Goal: Task Accomplishment & Management: Manage account settings

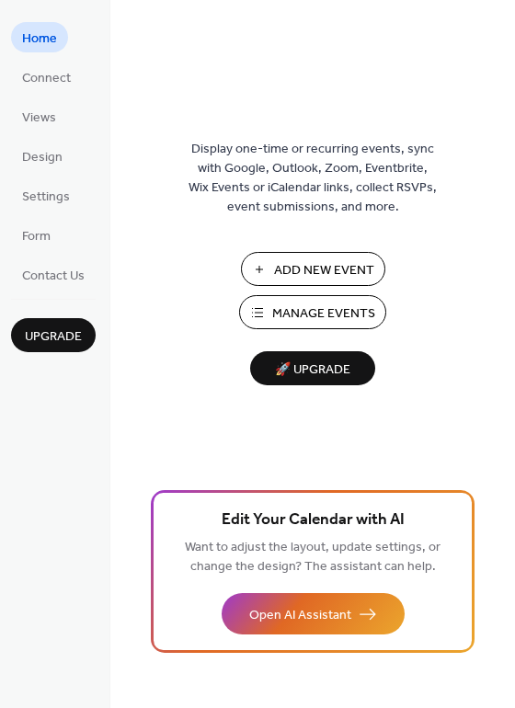
click at [306, 308] on span "Manage Events" at bounding box center [323, 313] width 103 height 19
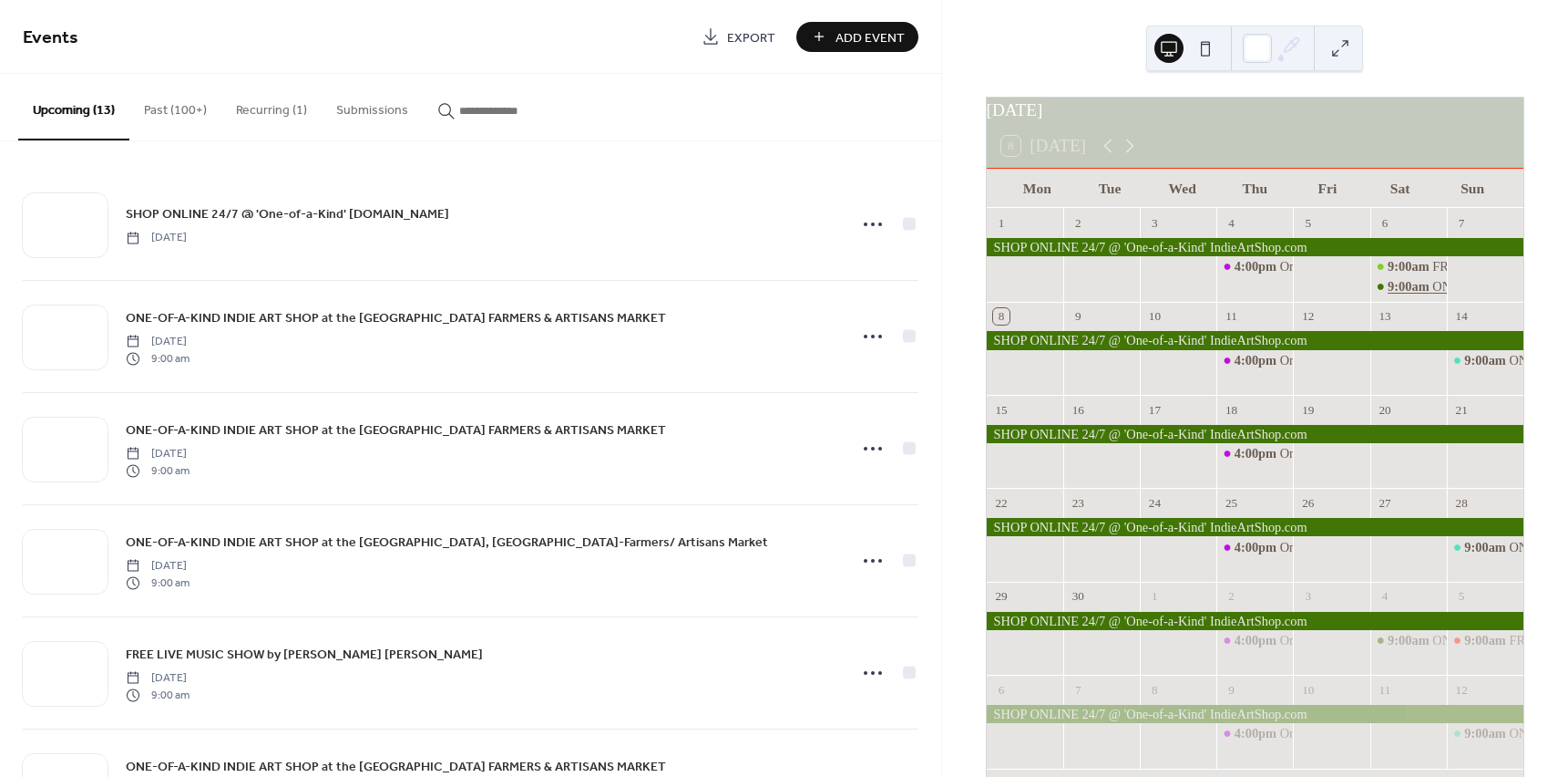
click at [1393, 295] on span "9:00am" at bounding box center [1410, 286] width 45 height 18
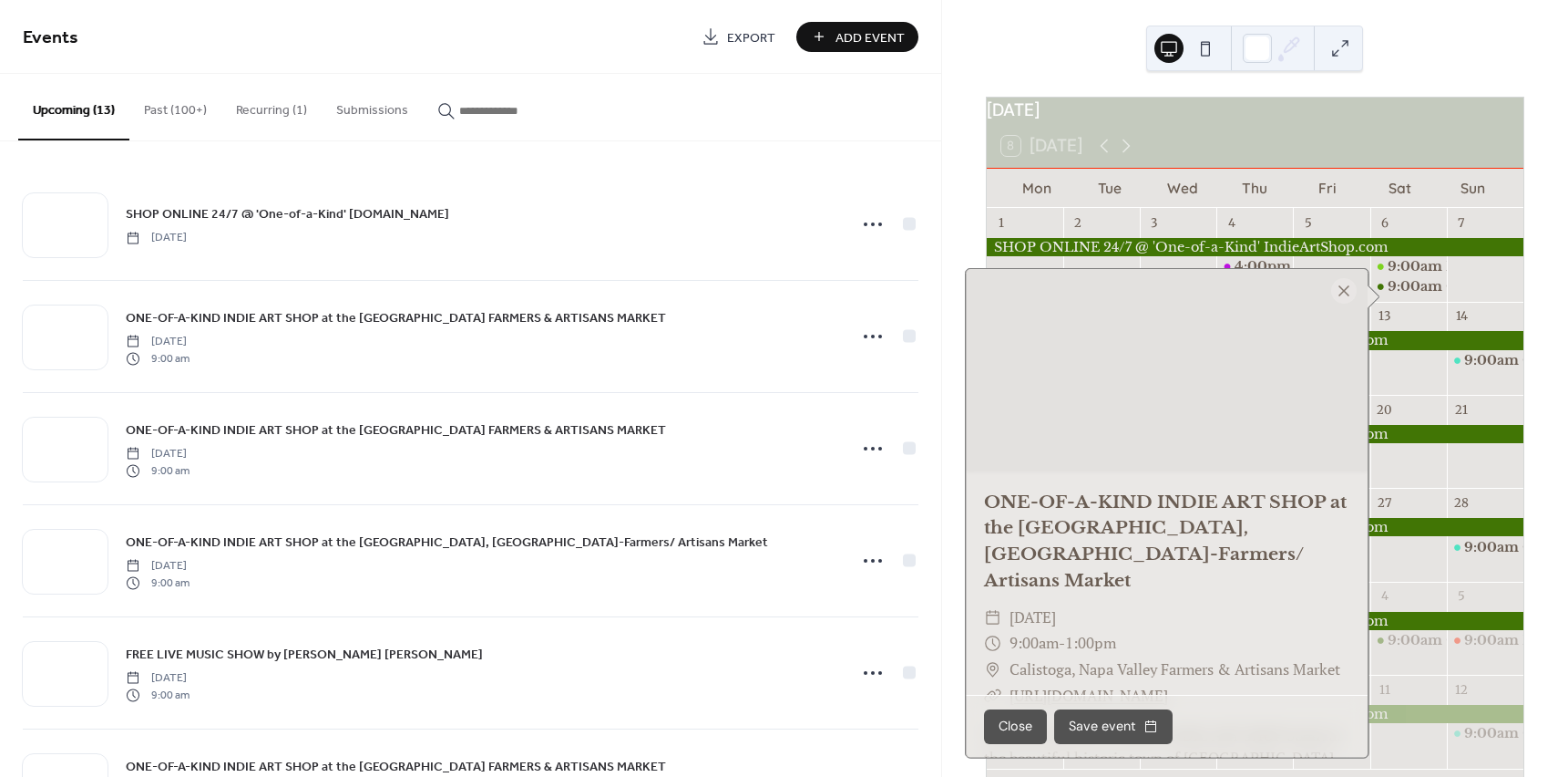
click at [240, 107] on button "Recurring (1)" at bounding box center [271, 106] width 100 height 64
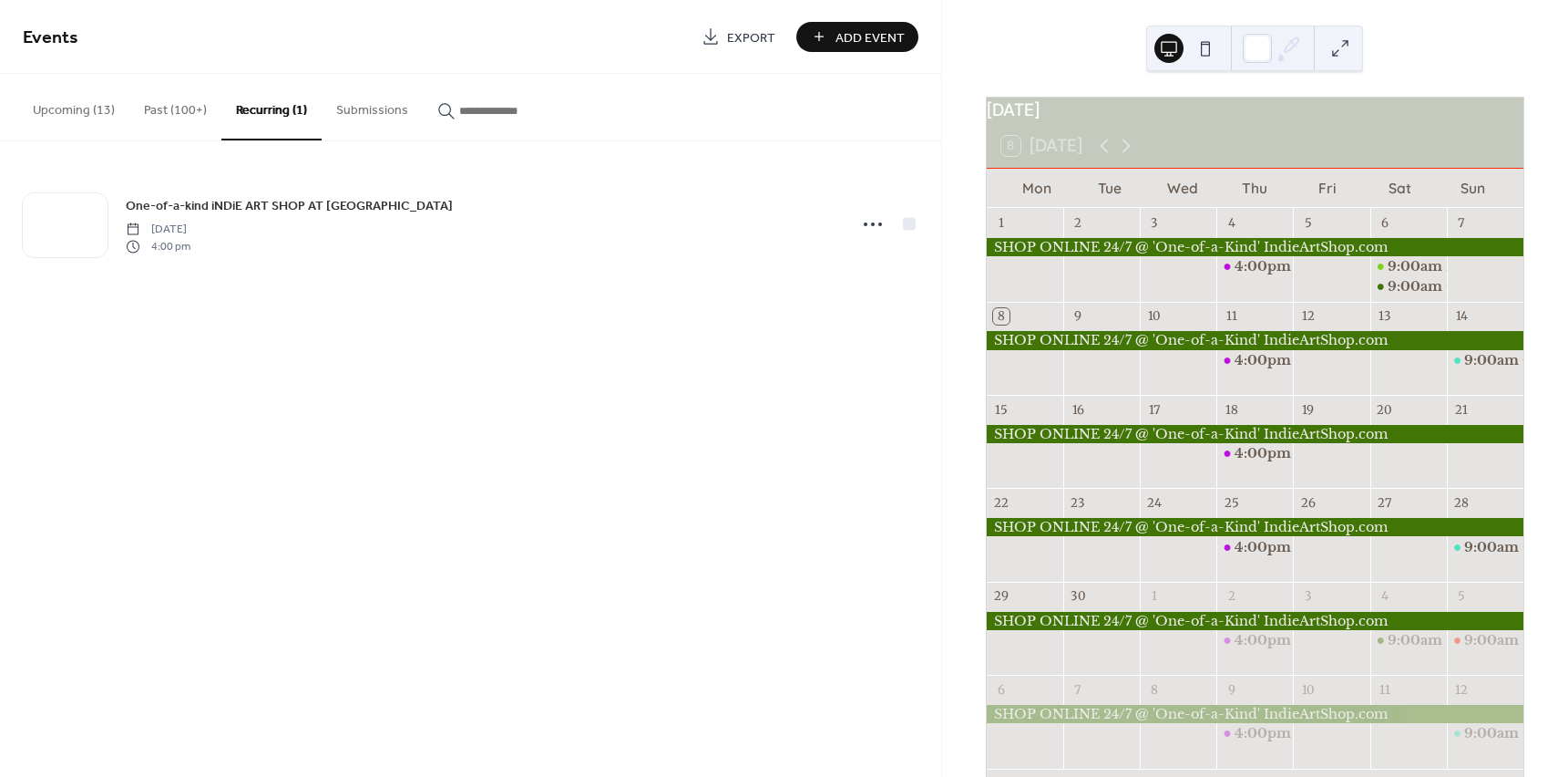
click at [52, 107] on button "Upcoming (13)" at bounding box center [73, 106] width 111 height 64
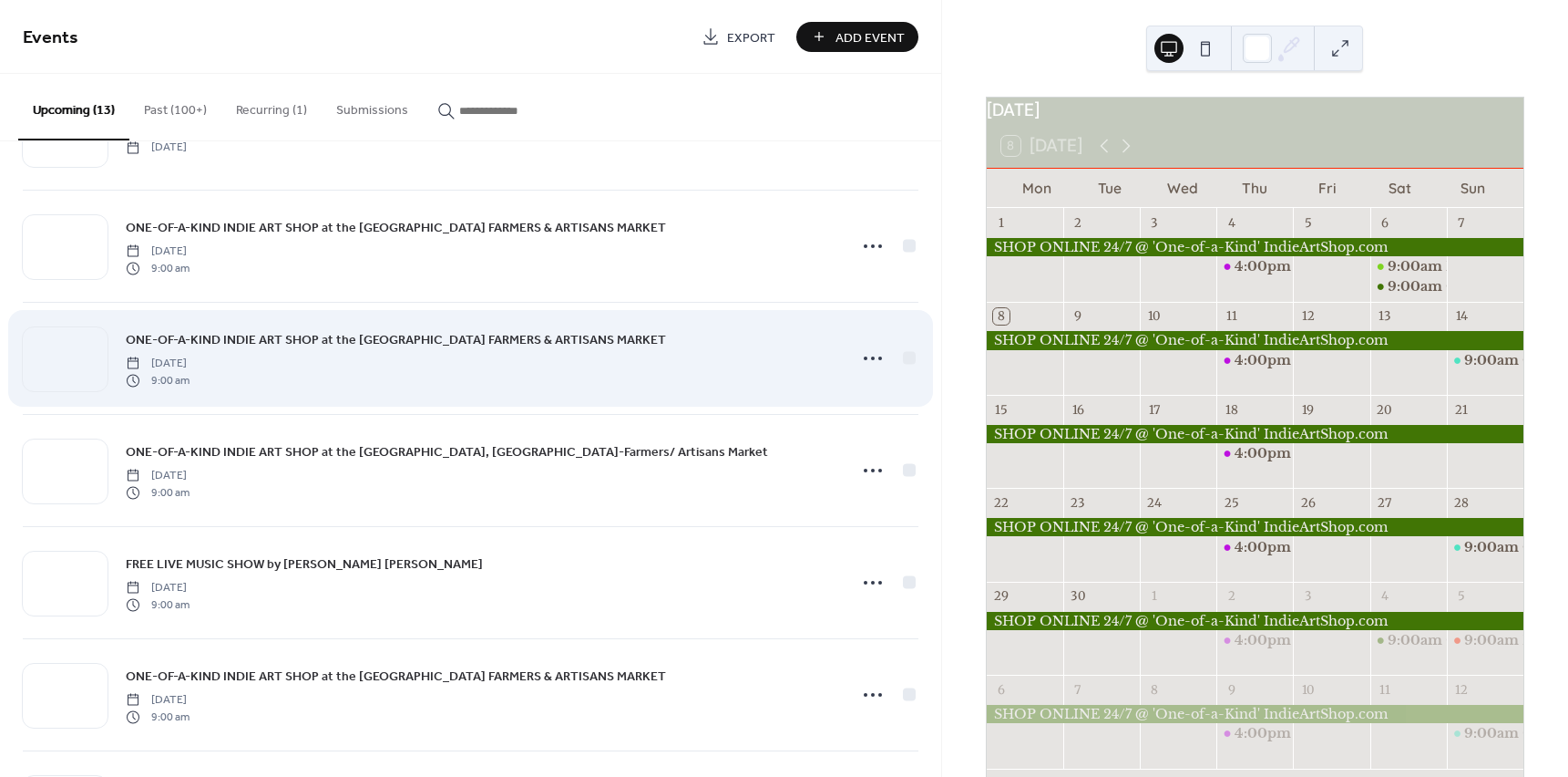
scroll to position [91, 0]
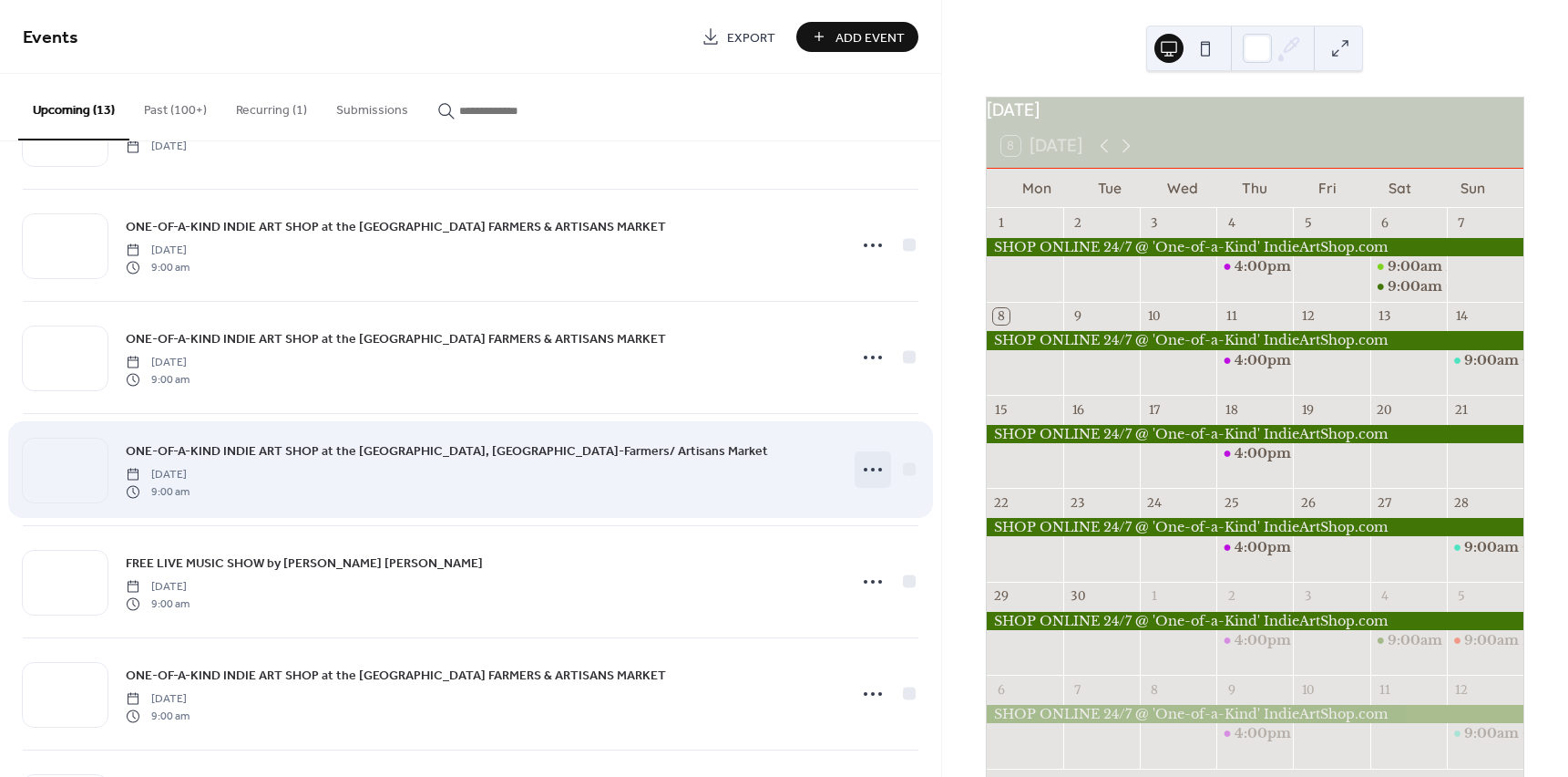
click at [871, 468] on icon at bounding box center [873, 469] width 29 height 29
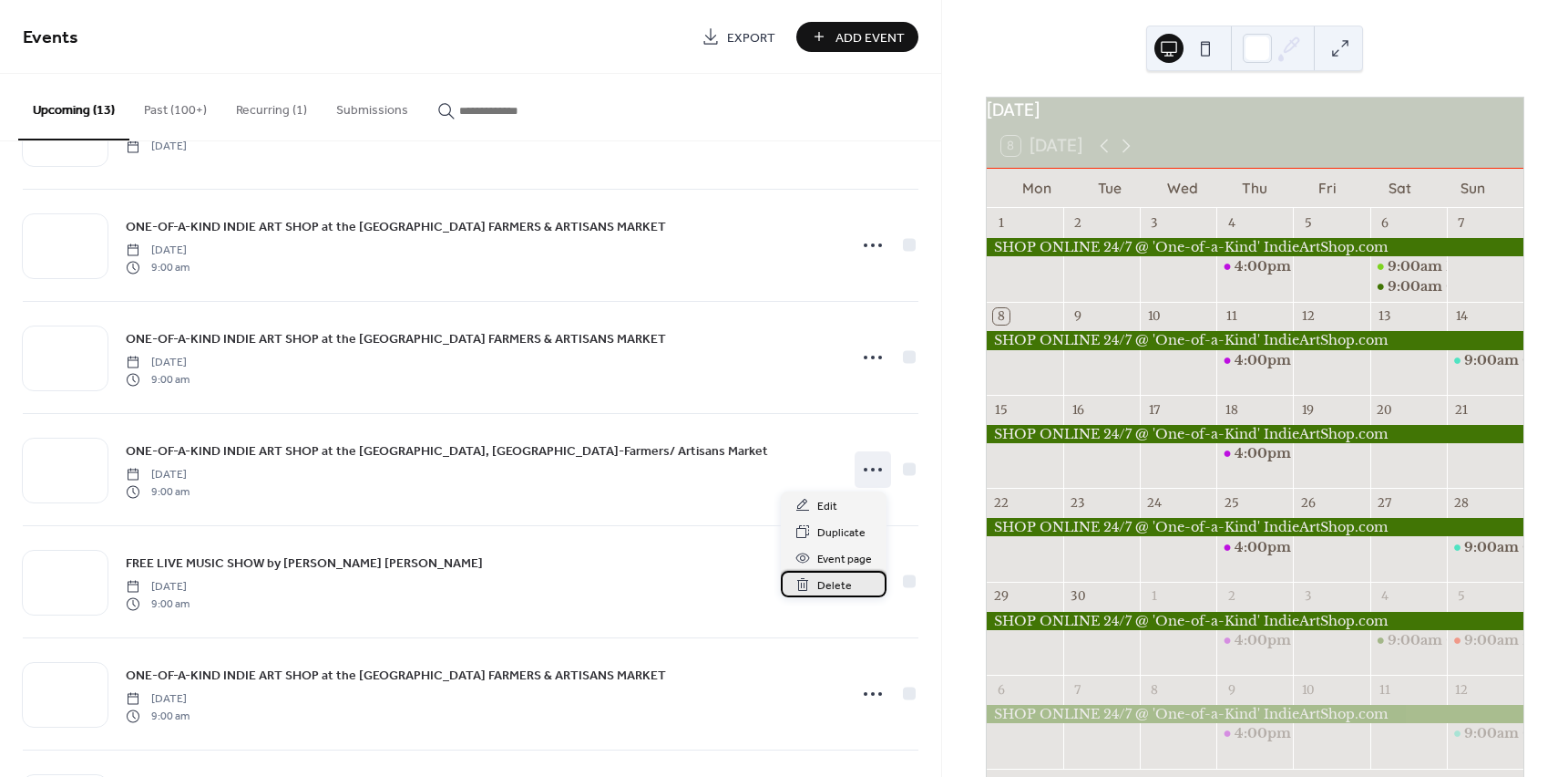
click at [829, 590] on span "Delete" at bounding box center [834, 585] width 35 height 19
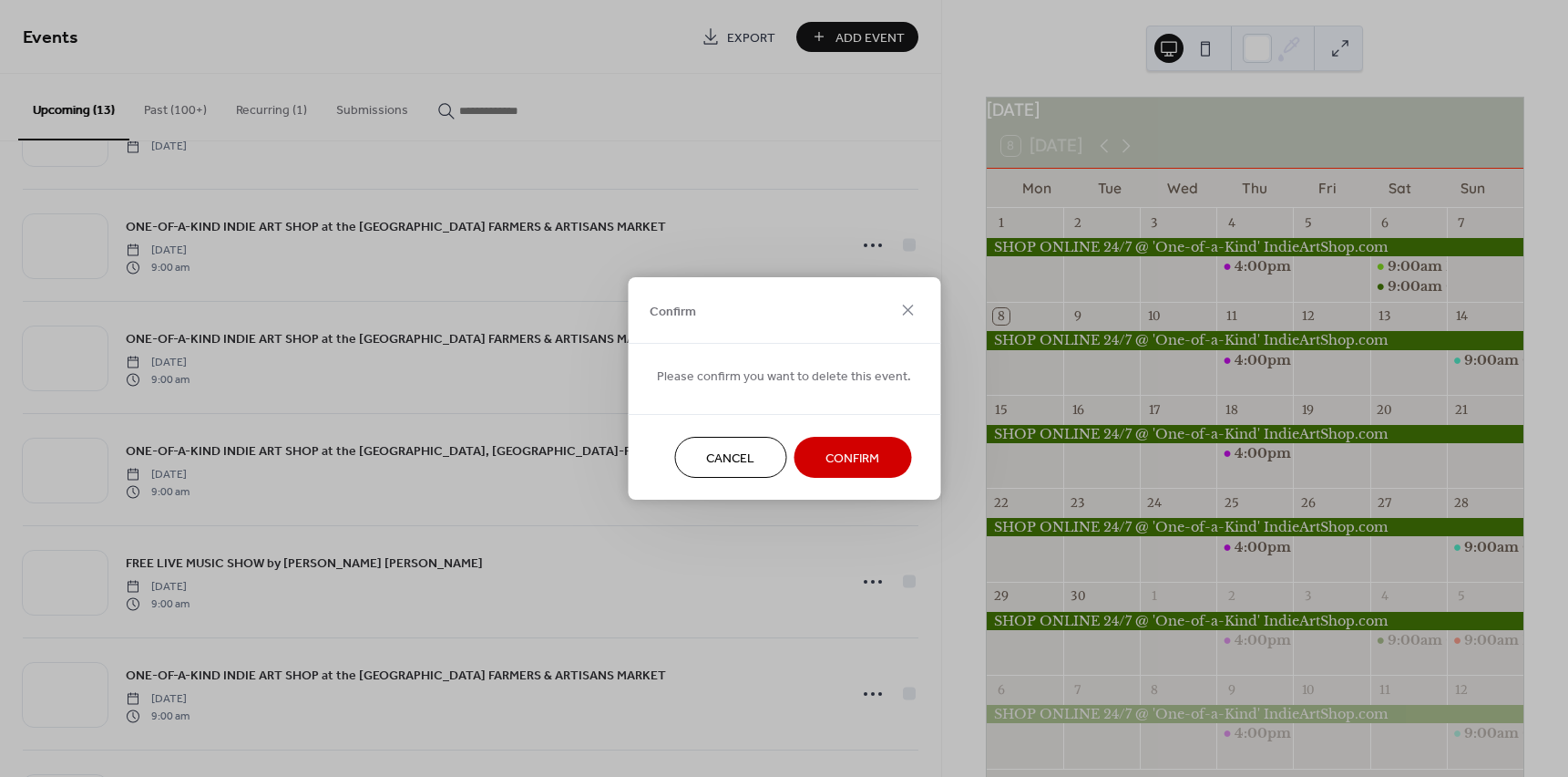
click at [840, 473] on button "Confirm" at bounding box center [852, 457] width 118 height 41
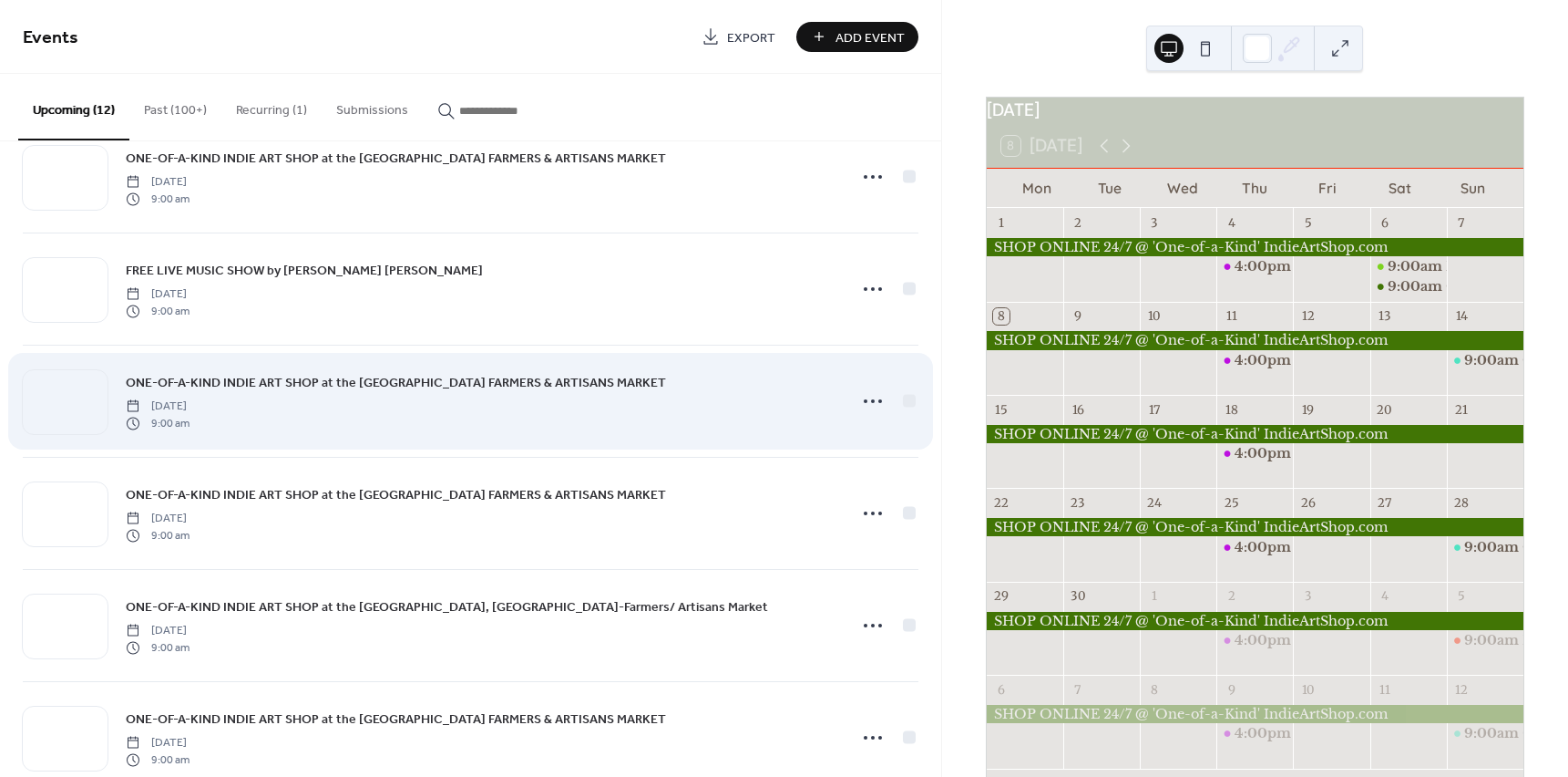
scroll to position [274, 0]
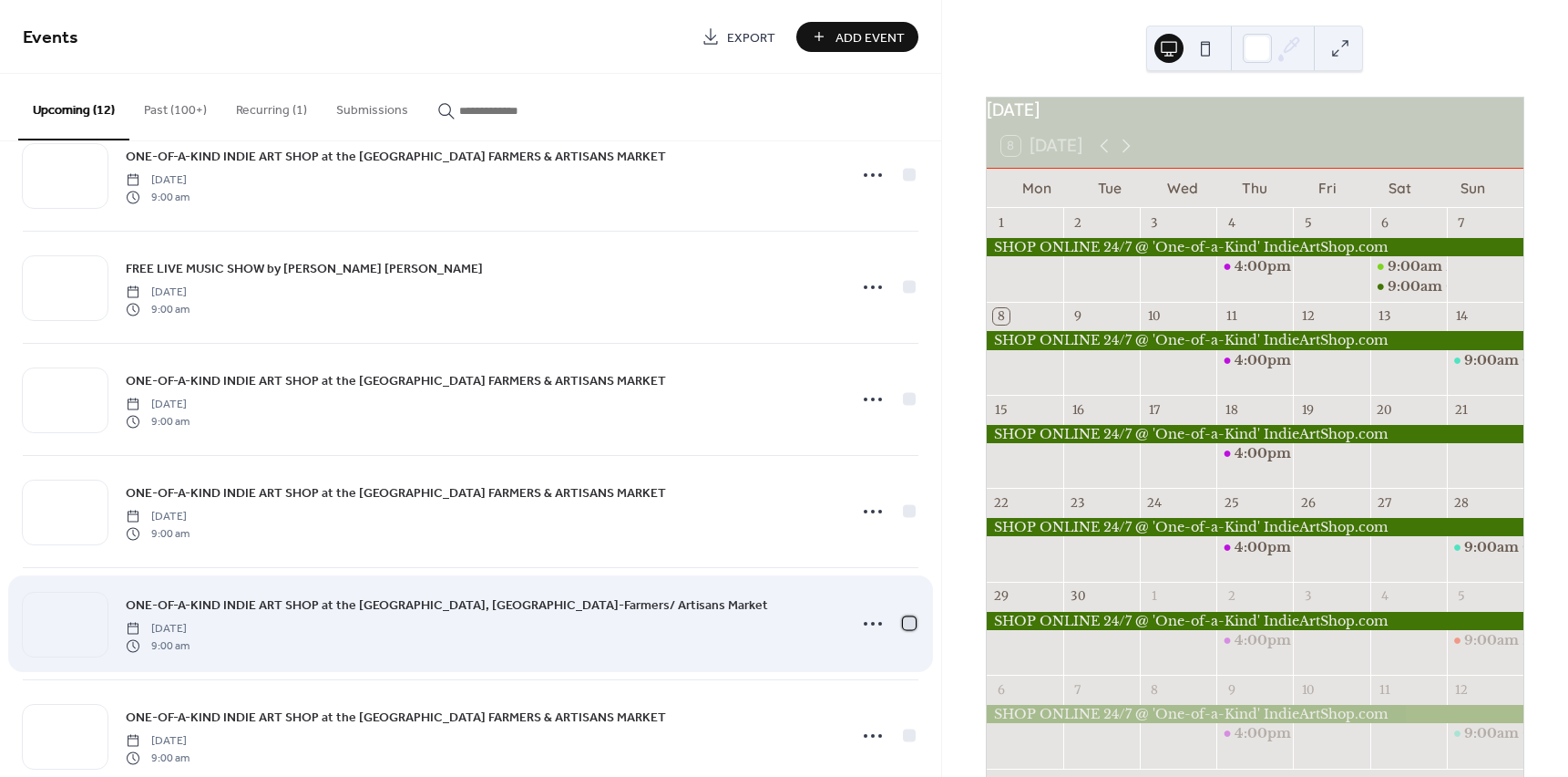
click at [903, 626] on div at bounding box center [909, 622] width 13 height 13
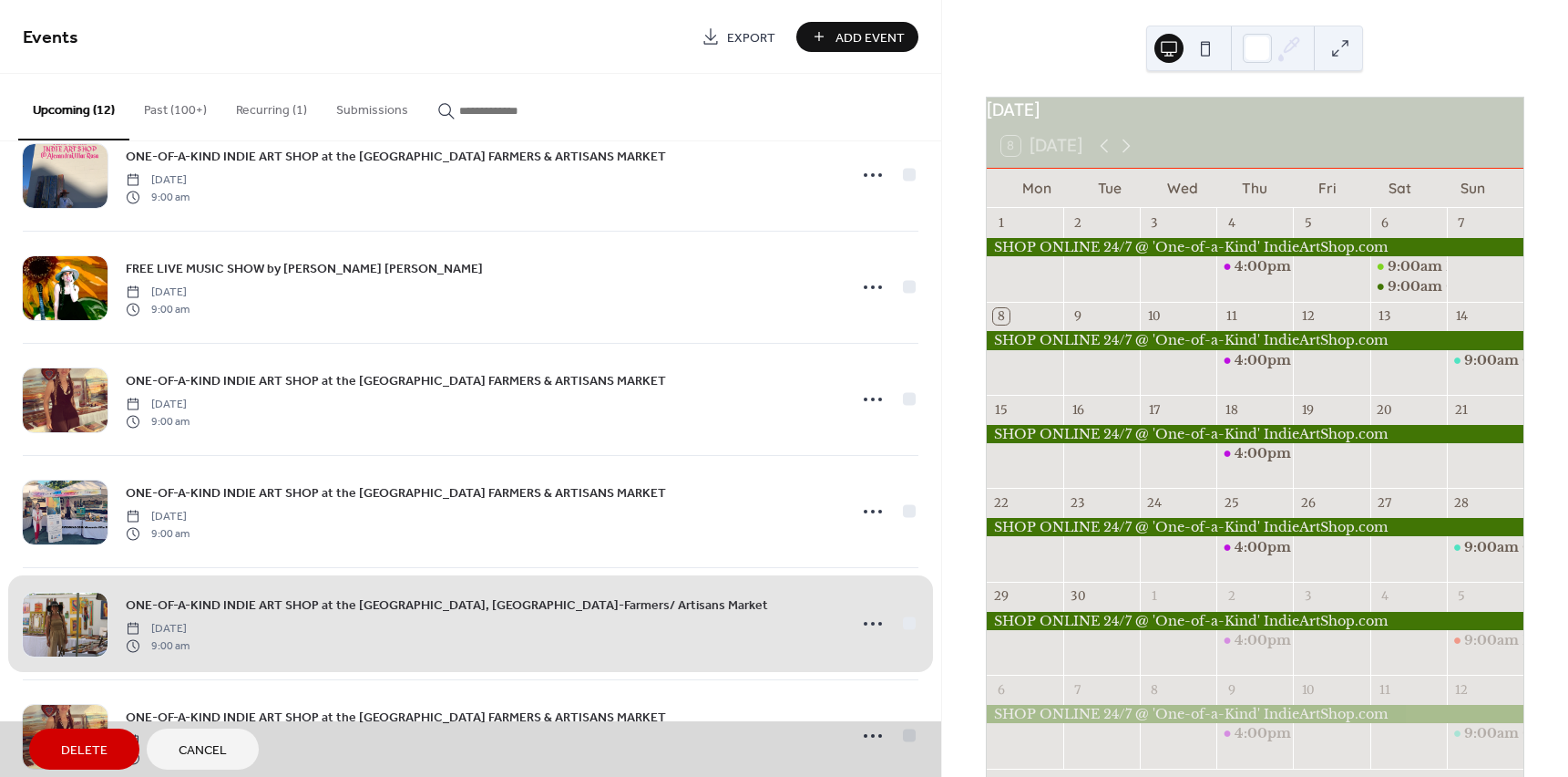
click at [899, 626] on div "ONE-OF-A-KIND INDIE ART SHOP at the Calistoga, Napa Valley-Farmers/ Artisans Ma…" at bounding box center [470, 622] width 895 height 112
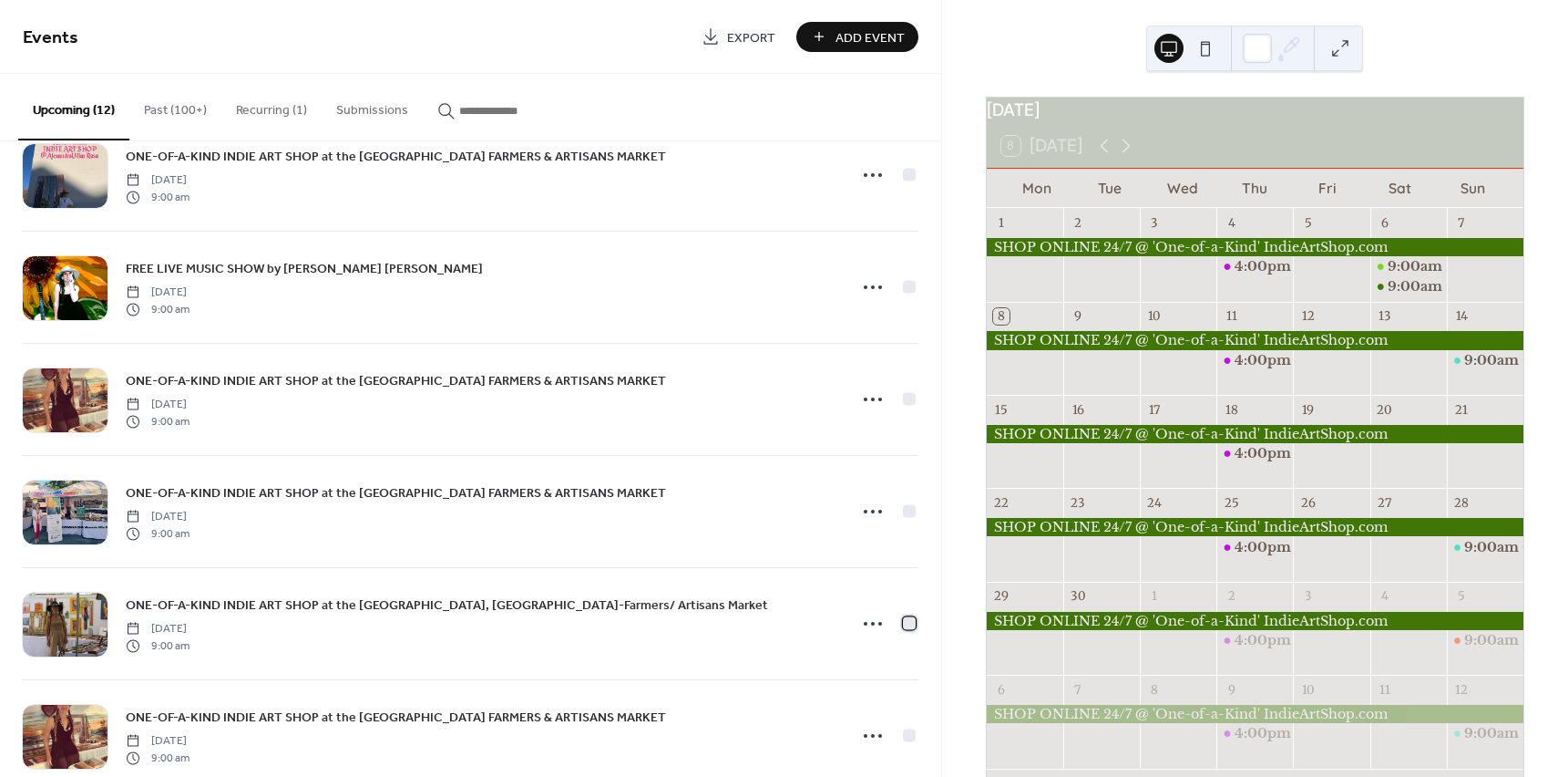
click at [903, 626] on div at bounding box center [909, 622] width 13 height 13
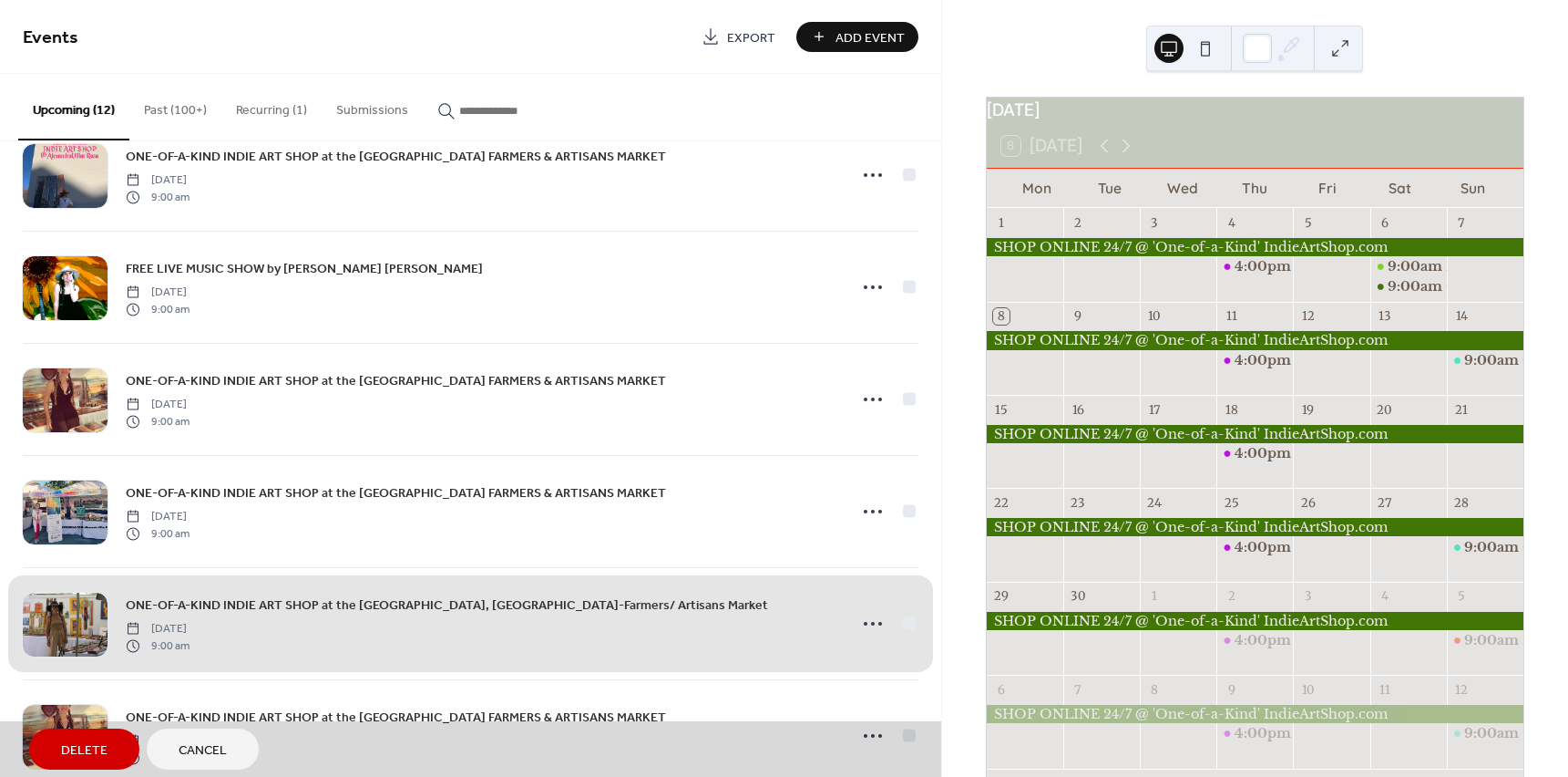
click at [120, 746] on button "Delete" at bounding box center [83, 748] width 110 height 41
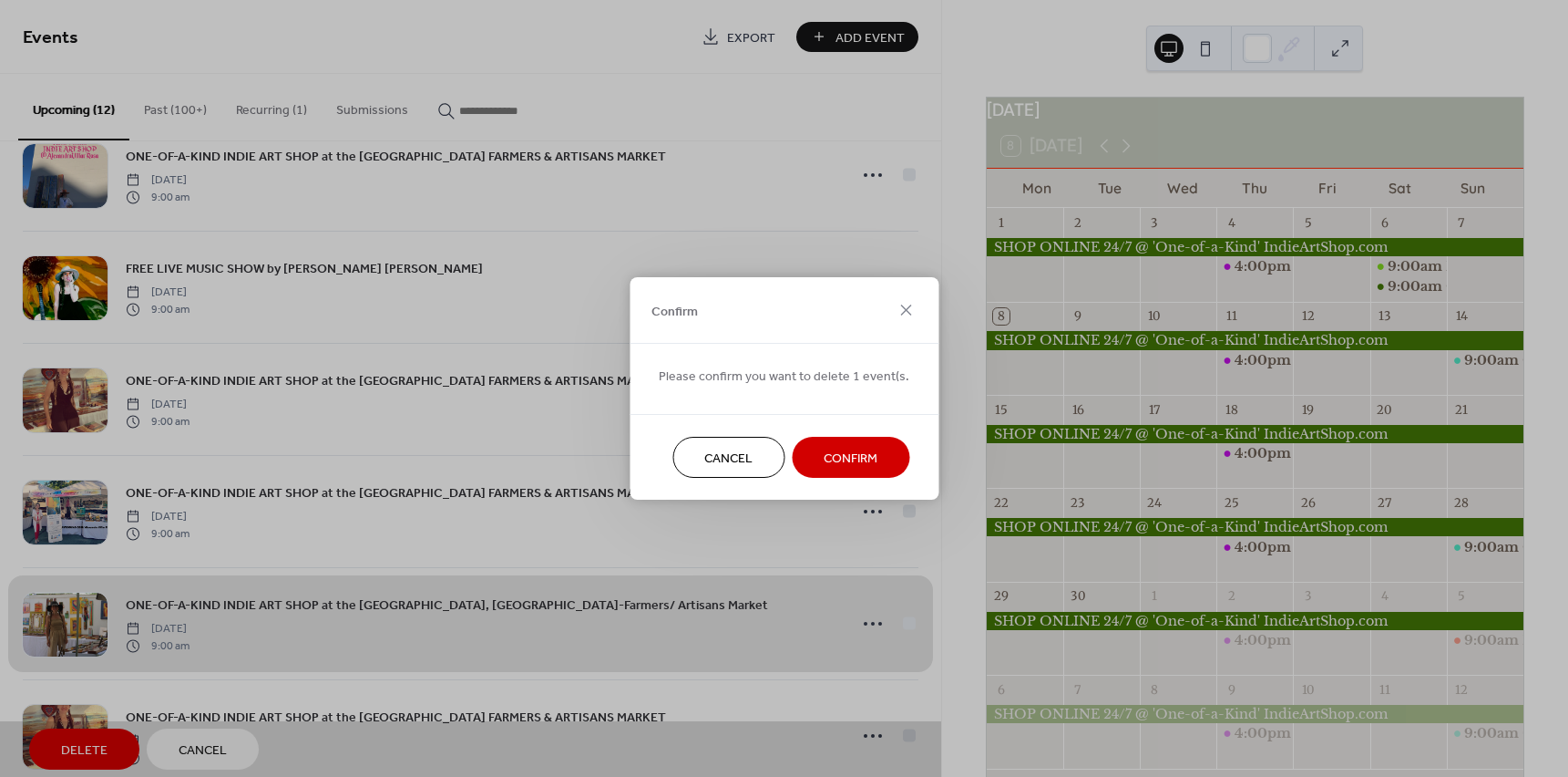
click at [842, 461] on span "Confirm" at bounding box center [851, 459] width 53 height 19
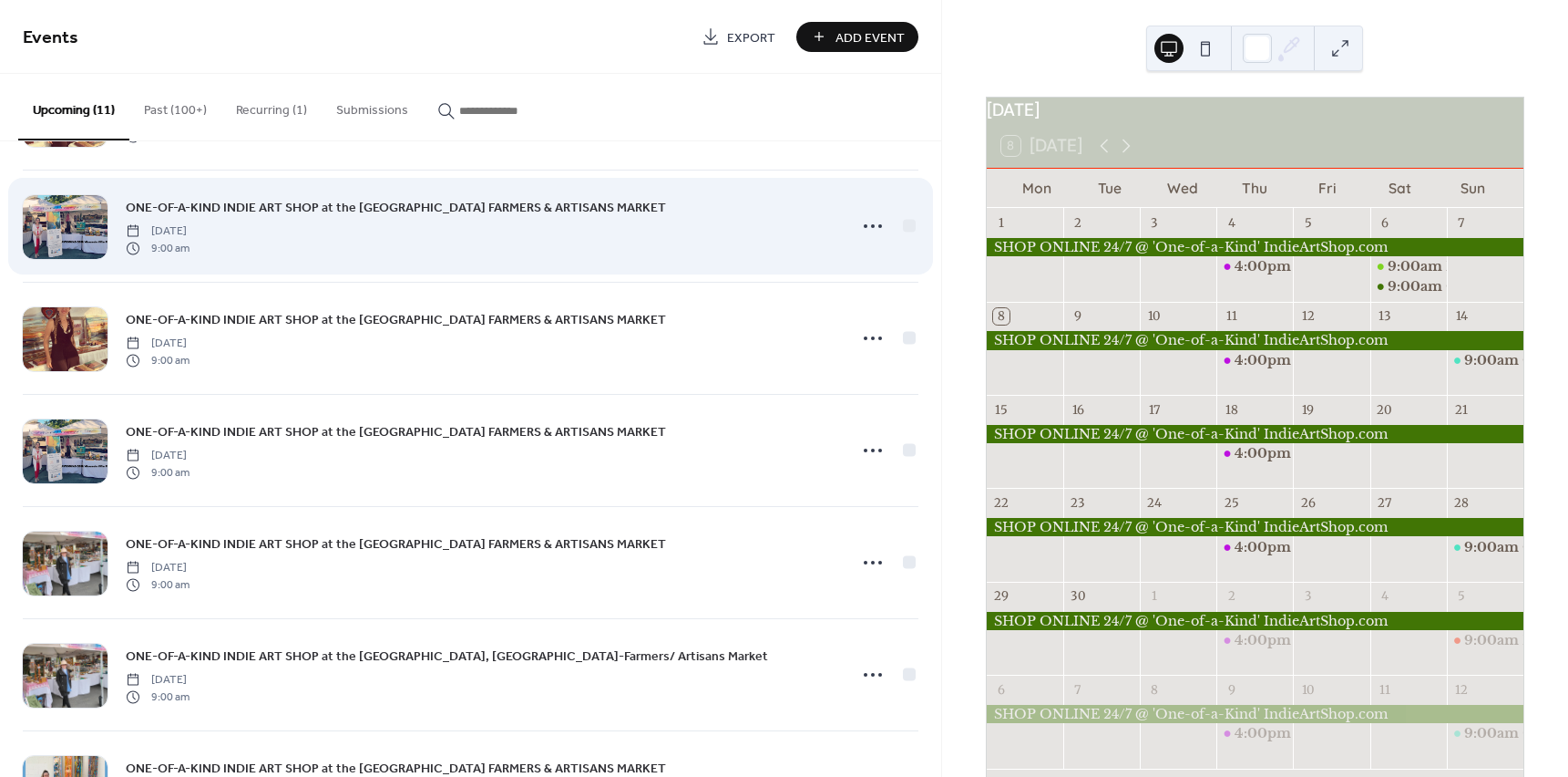
scroll to position [638, 0]
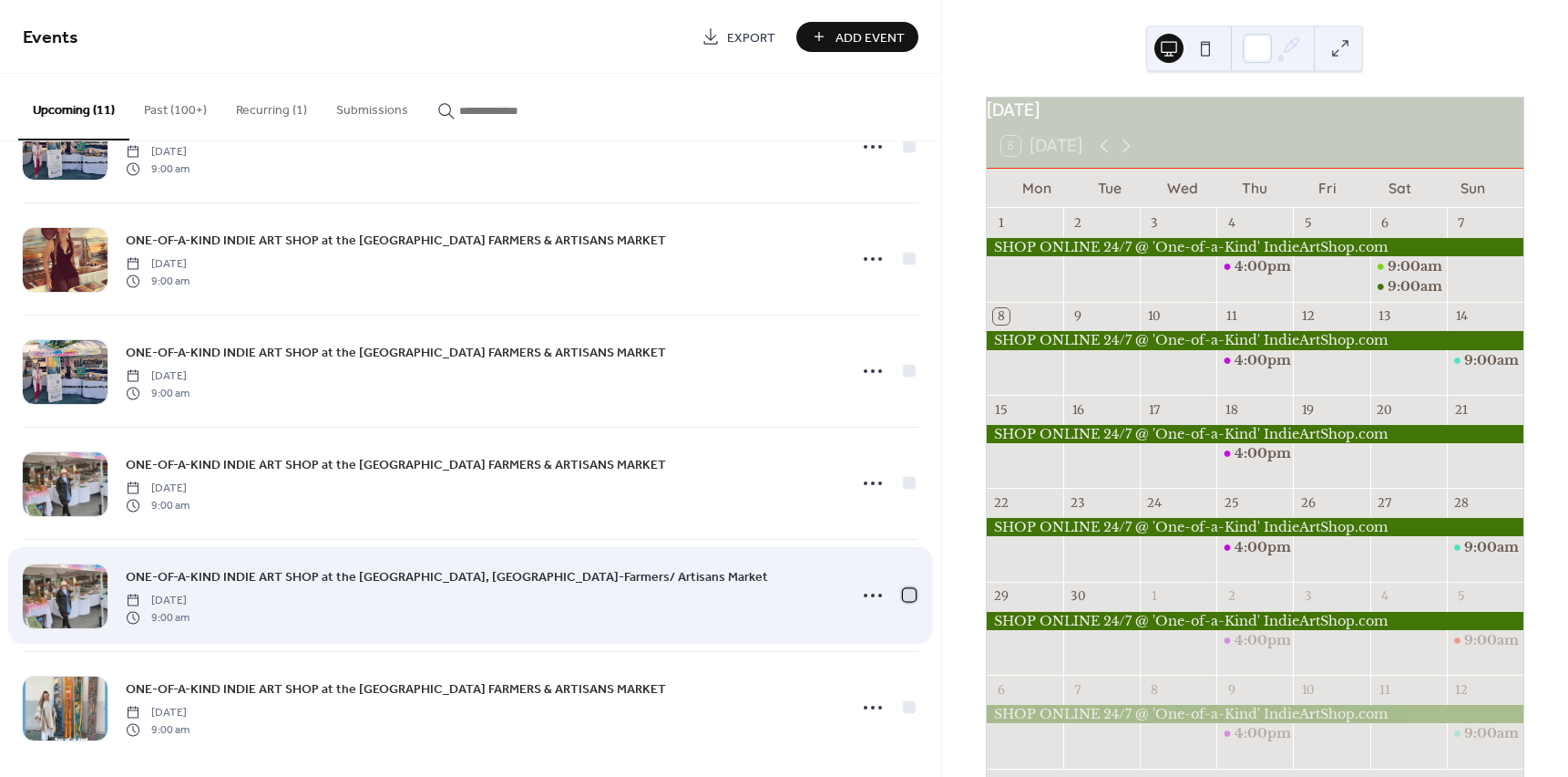
click at [904, 593] on div at bounding box center [909, 594] width 13 height 13
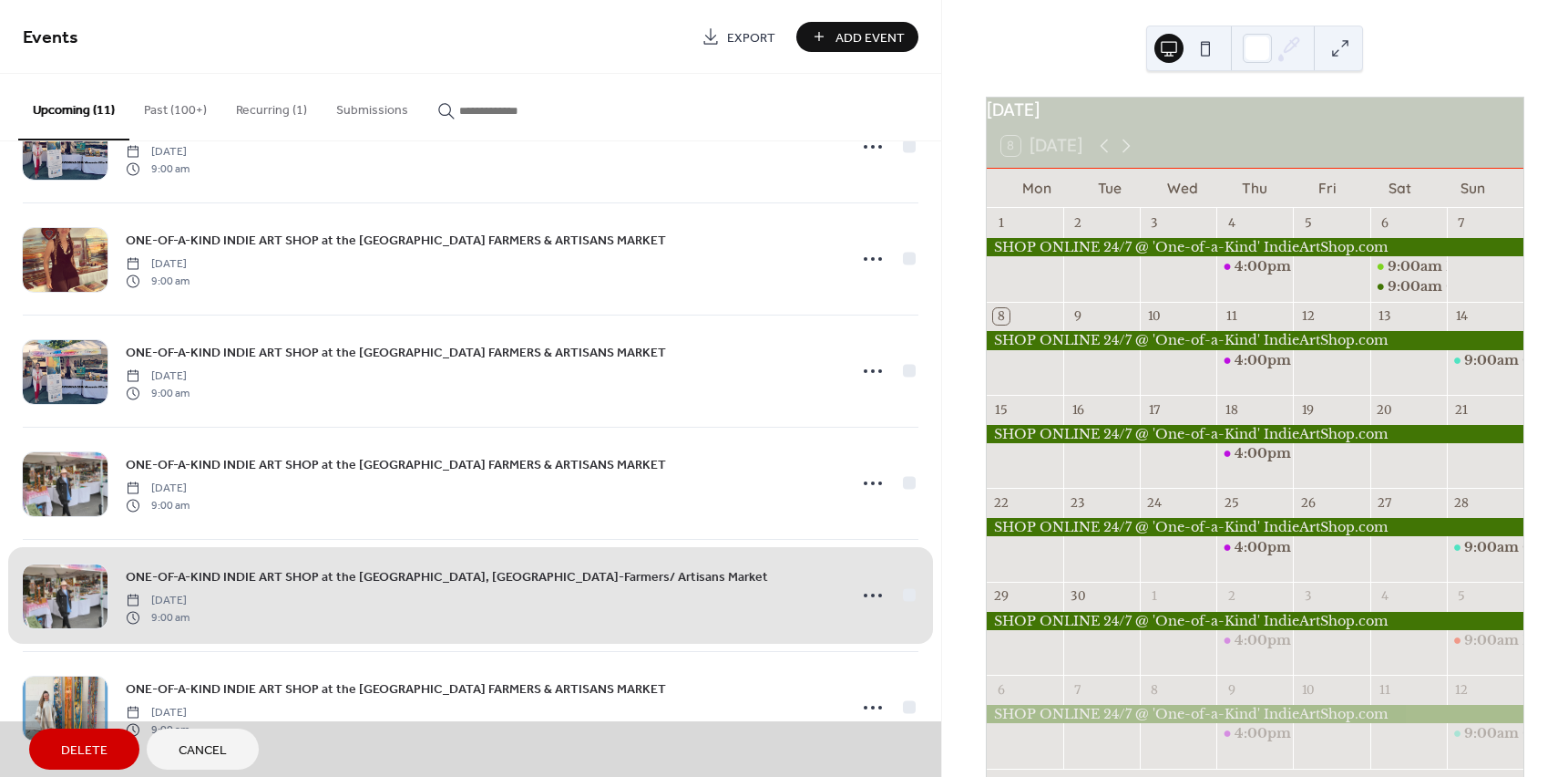
click at [102, 746] on span "Delete" at bounding box center [84, 750] width 47 height 19
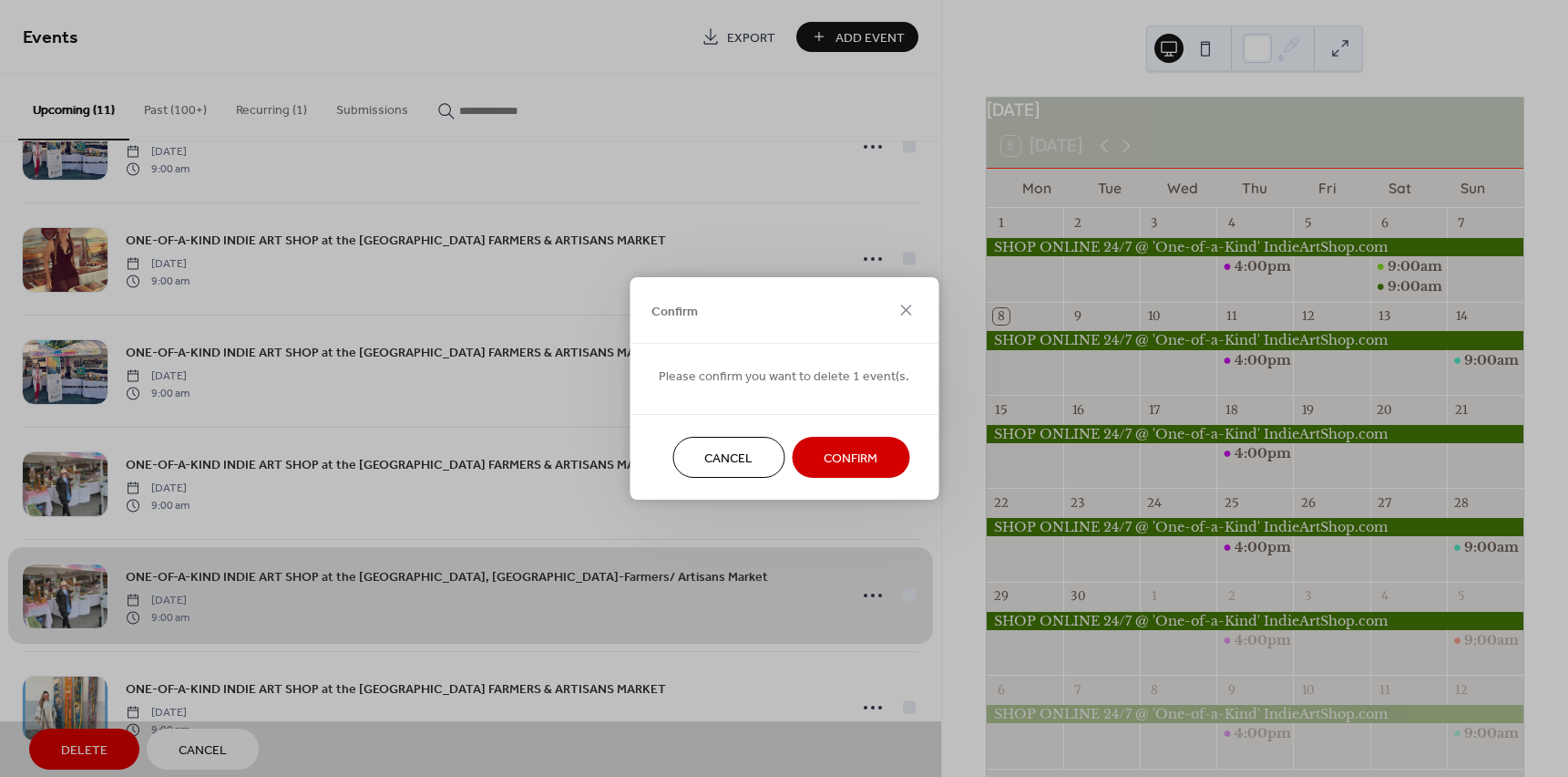
click at [848, 453] on span "Confirm" at bounding box center [851, 459] width 53 height 19
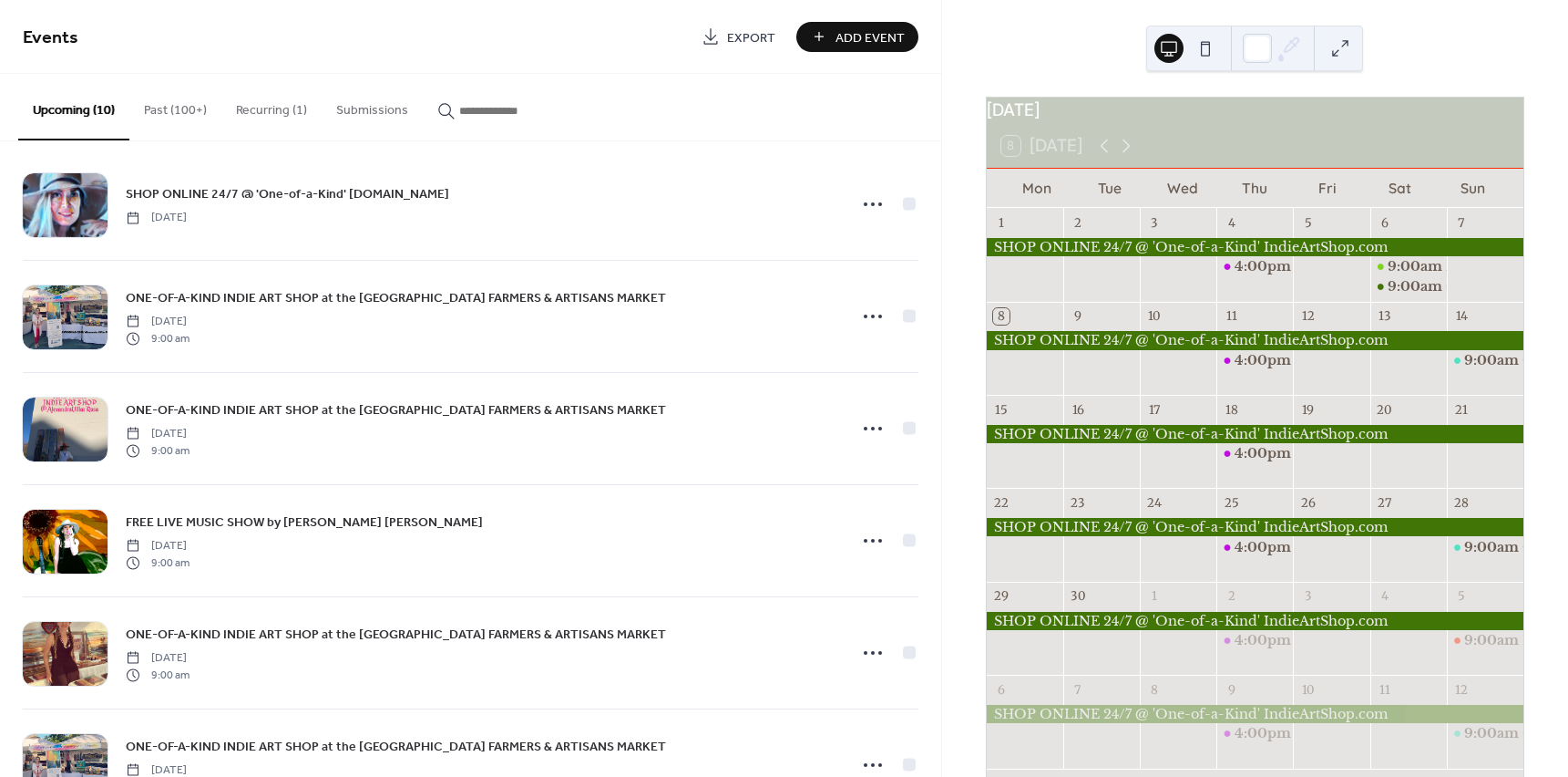
scroll to position [0, 0]
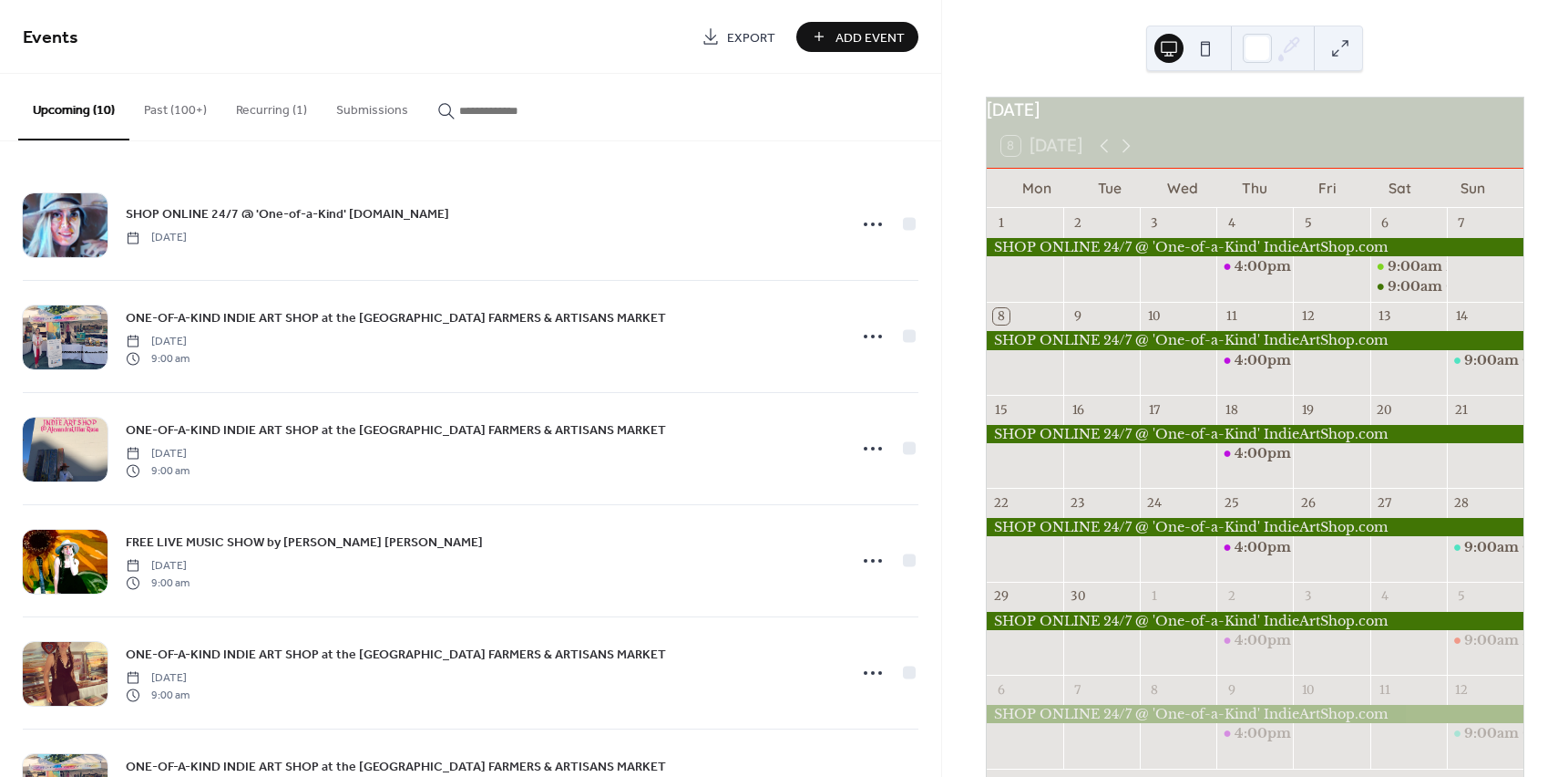
click at [267, 111] on button "Recurring (1)" at bounding box center [271, 106] width 100 height 64
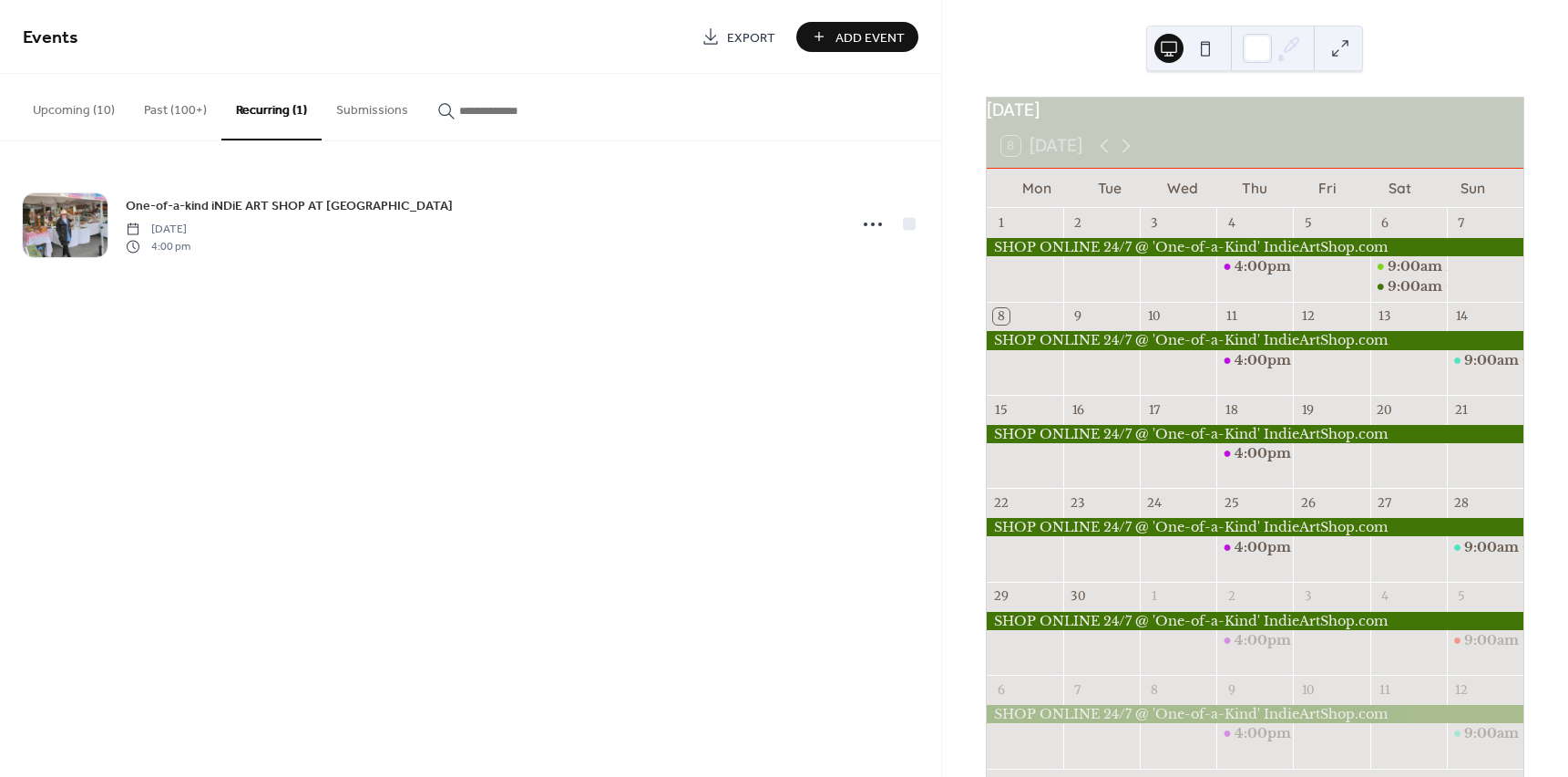
click at [472, 111] on input "button" at bounding box center [514, 110] width 109 height 19
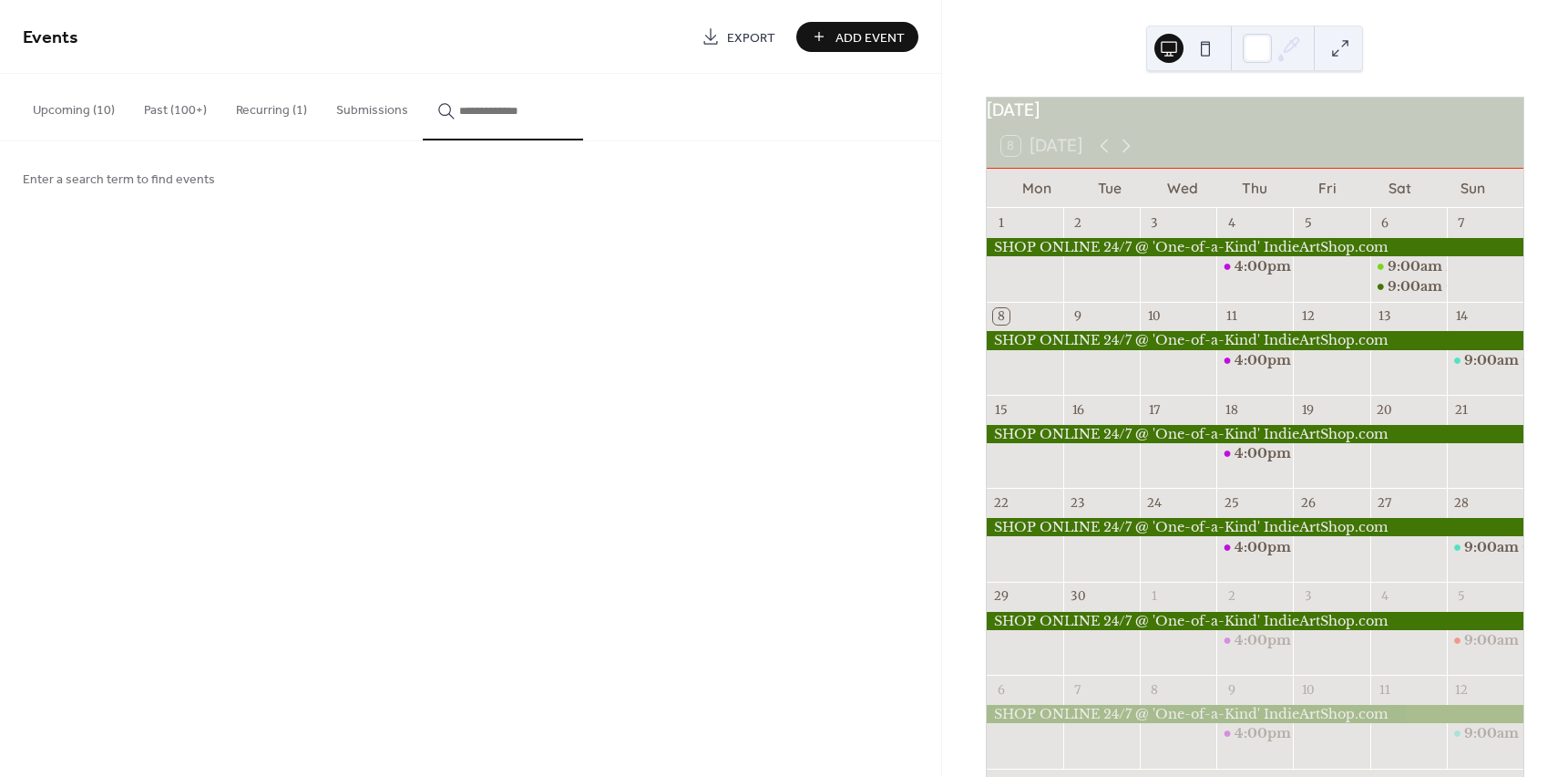
click at [162, 109] on button "Past (100+)" at bounding box center [175, 106] width 92 height 64
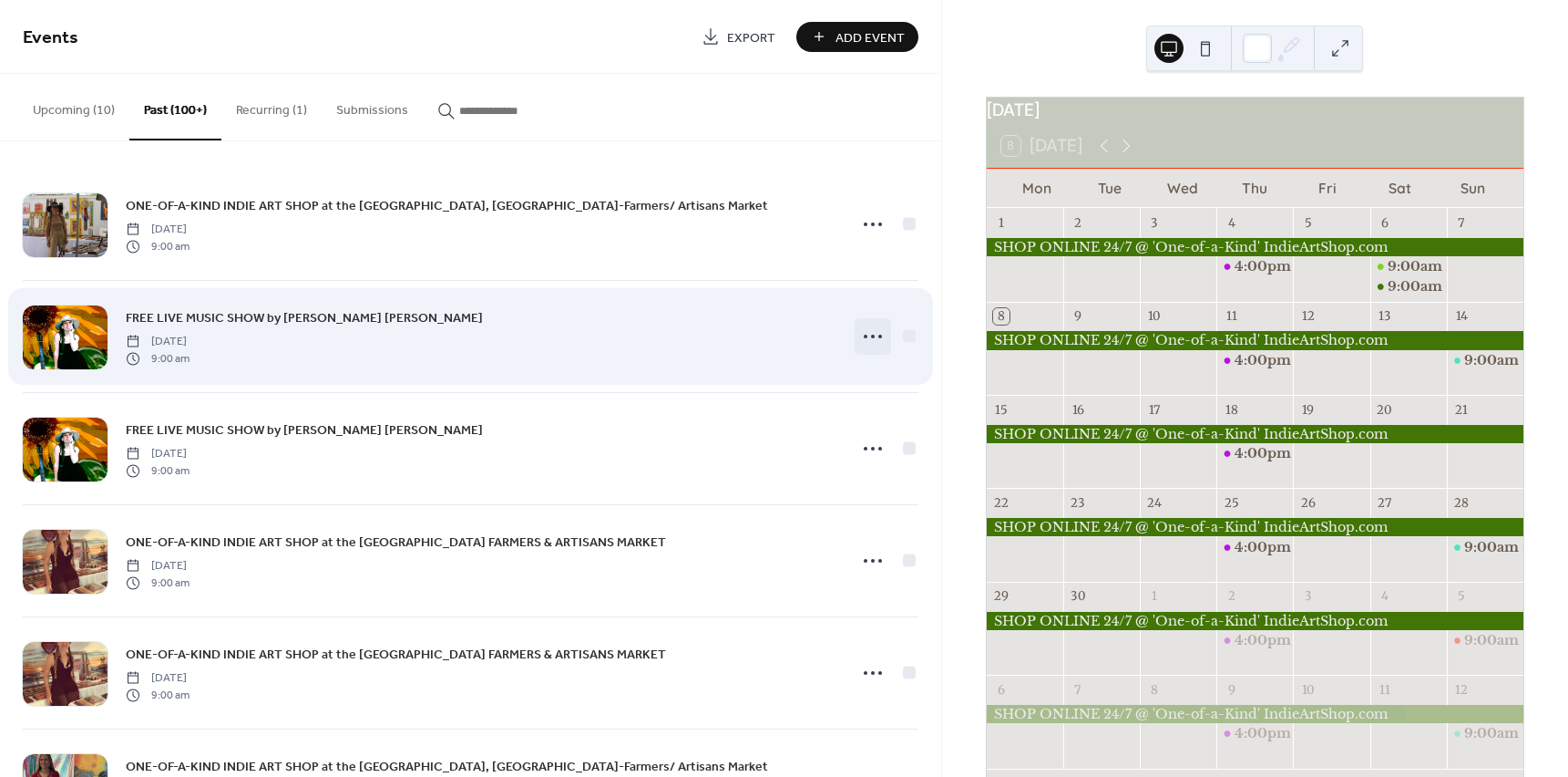
click at [876, 339] on icon at bounding box center [873, 336] width 29 height 29
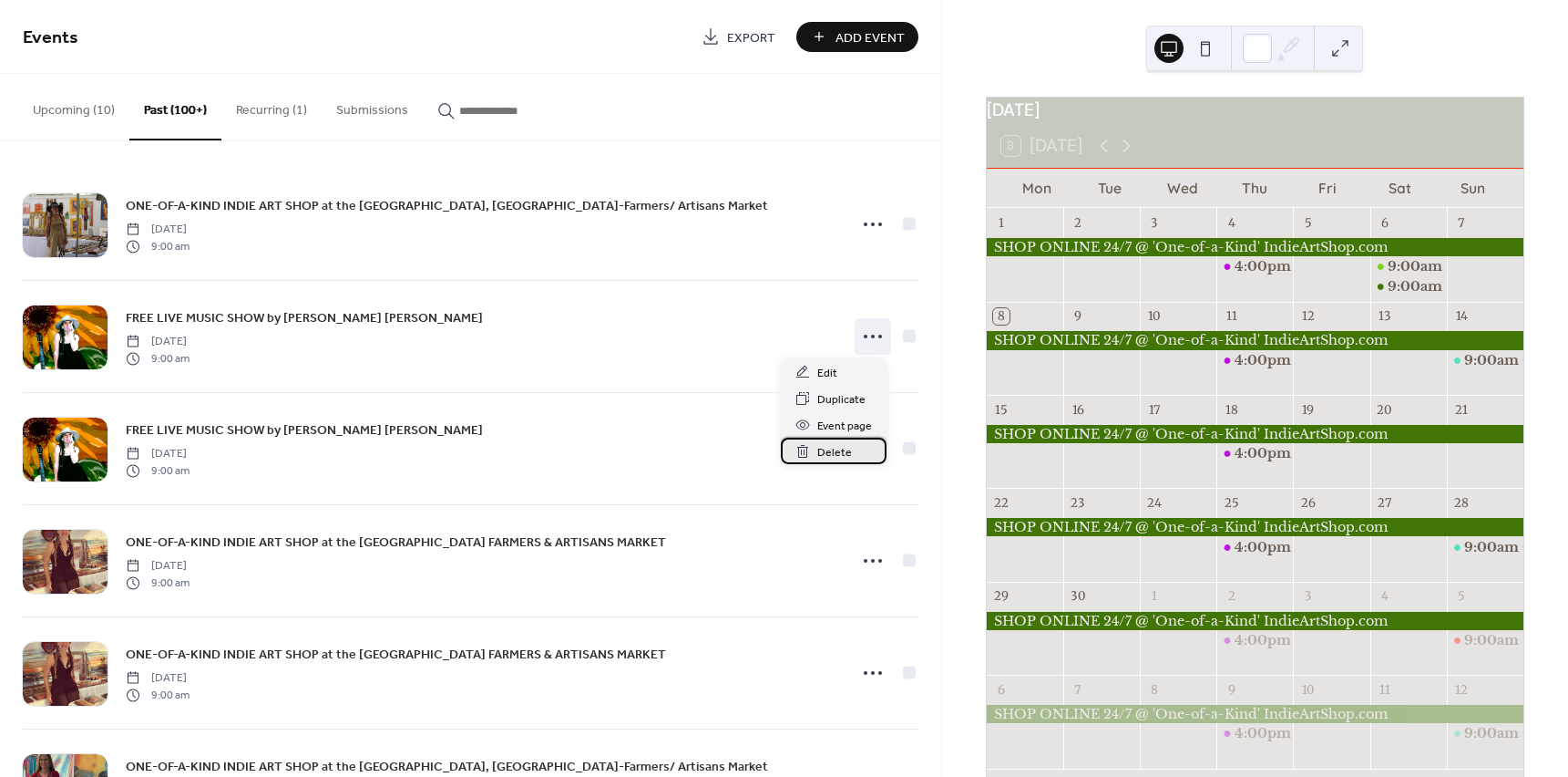
click at [823, 445] on span "Delete" at bounding box center [834, 452] width 35 height 19
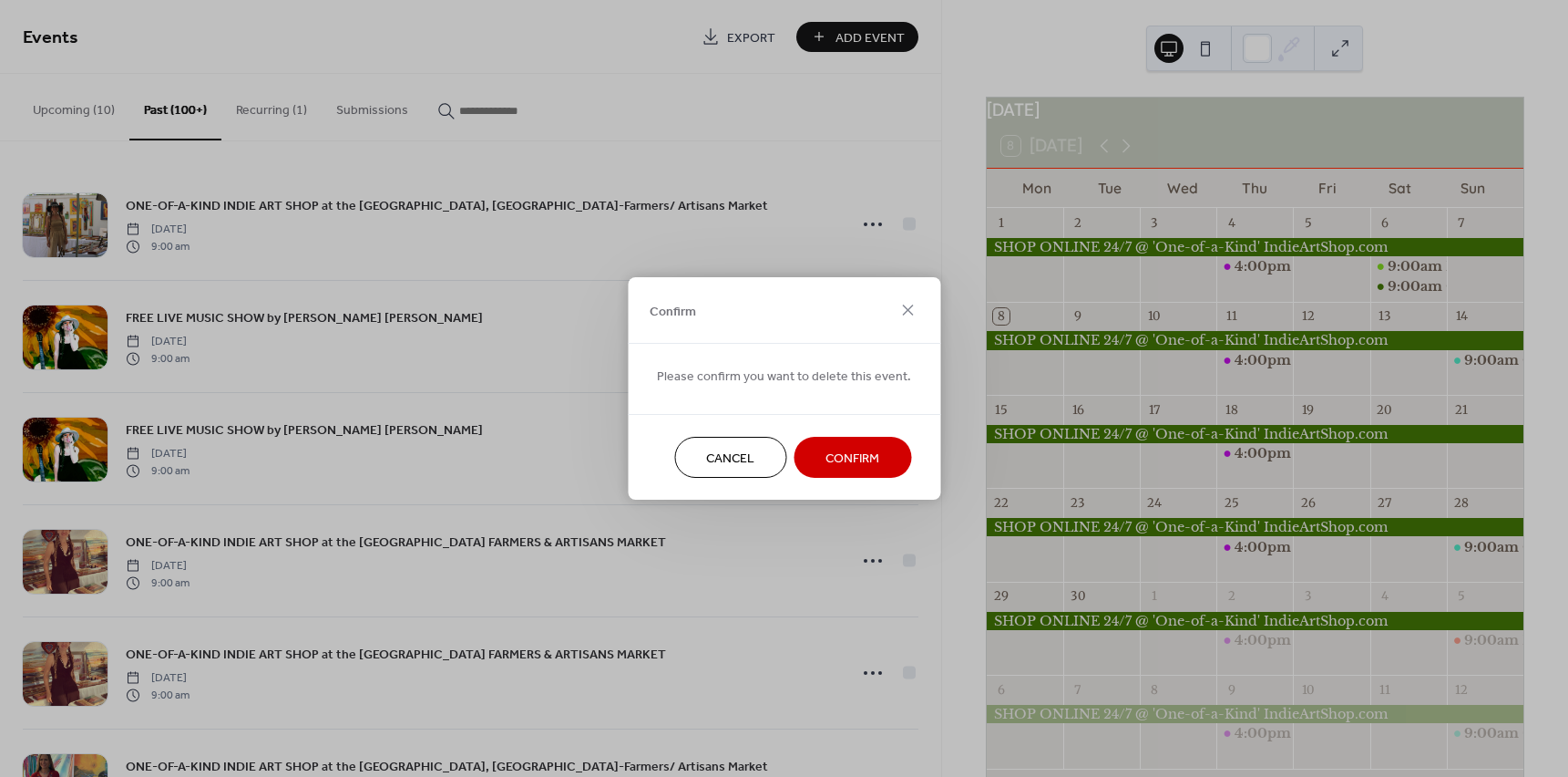
click at [851, 450] on span "Confirm" at bounding box center [852, 459] width 53 height 19
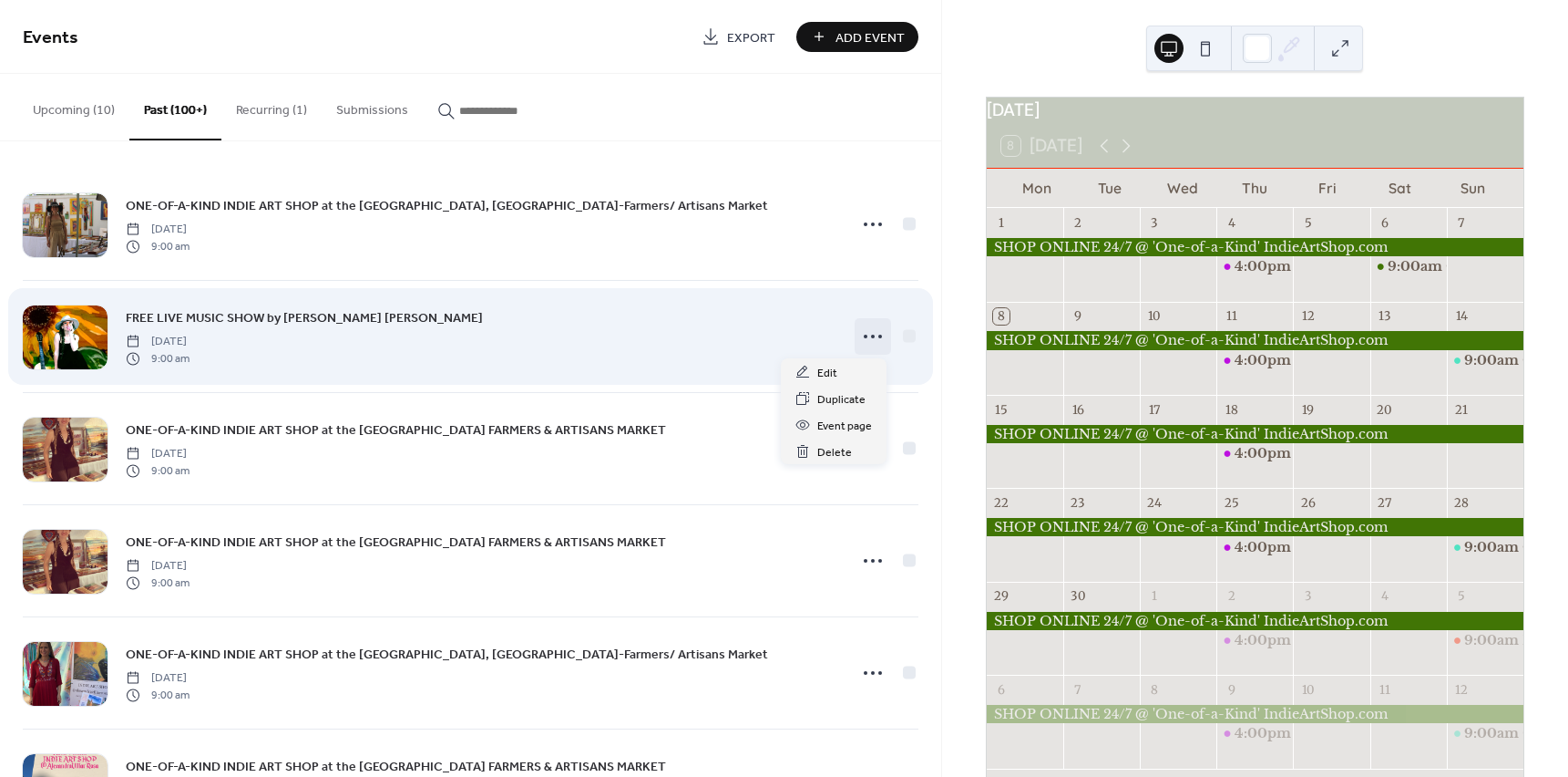
click at [868, 338] on icon at bounding box center [873, 336] width 29 height 29
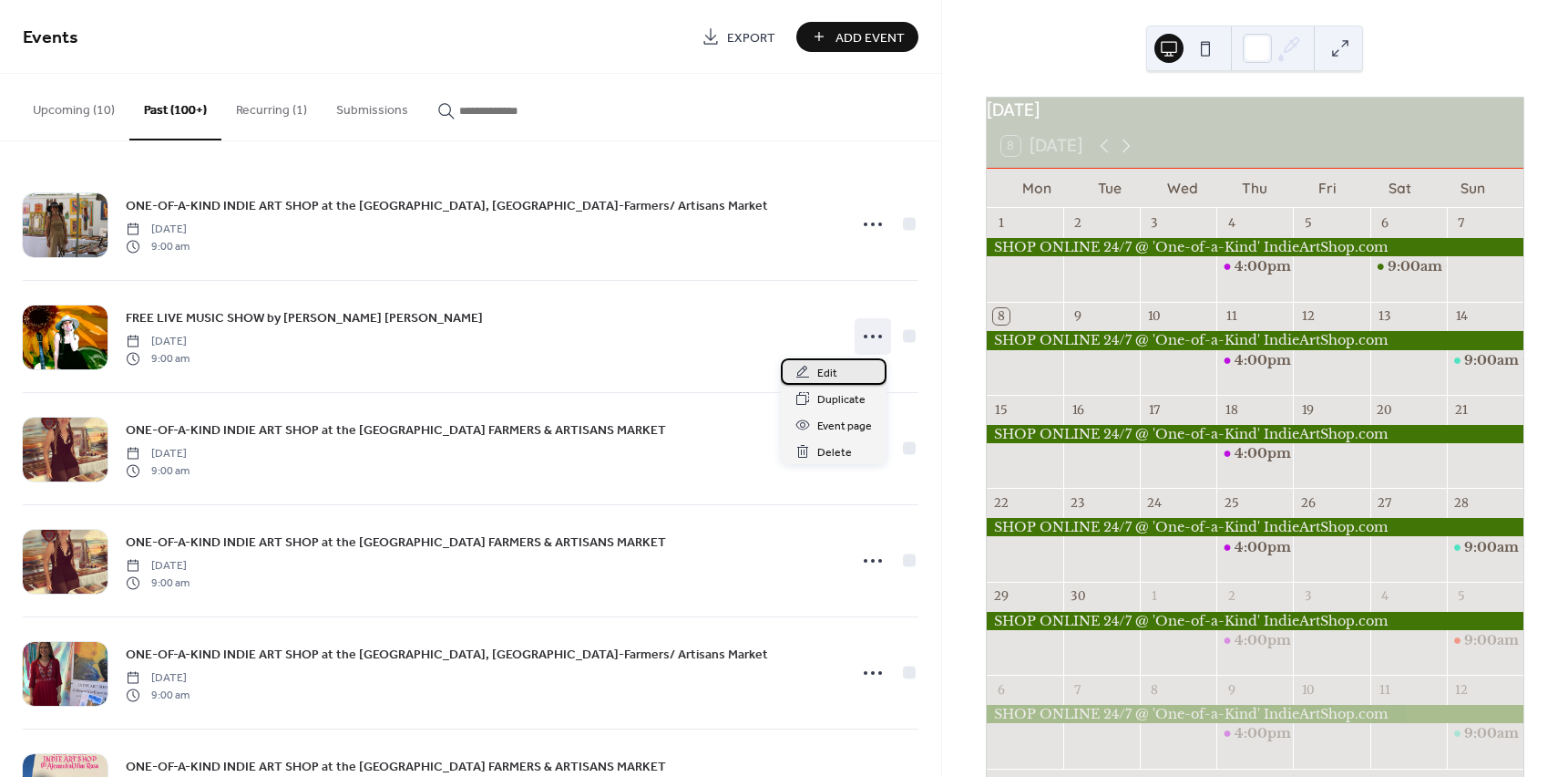
click at [831, 377] on span "Edit" at bounding box center [827, 373] width 20 height 19
